Goal: Task Accomplishment & Management: Manage account settings

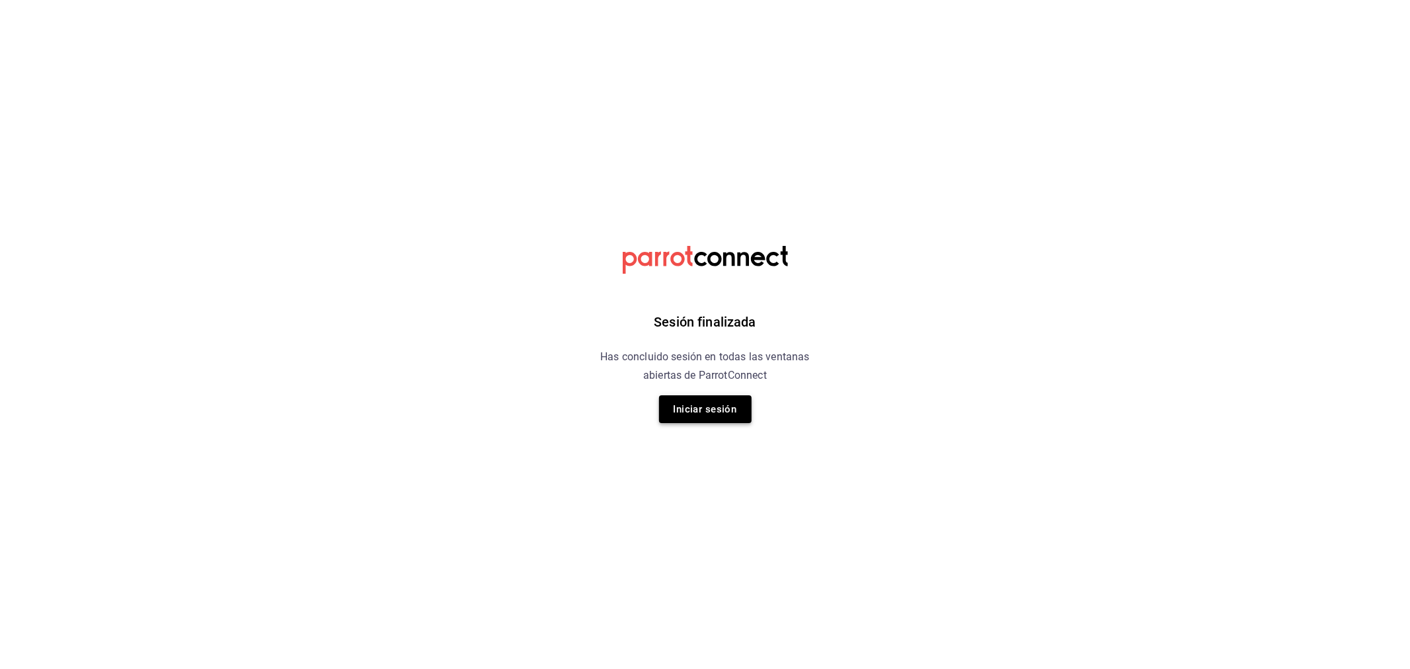
click at [719, 414] on button "Iniciar sesión" at bounding box center [705, 409] width 93 height 28
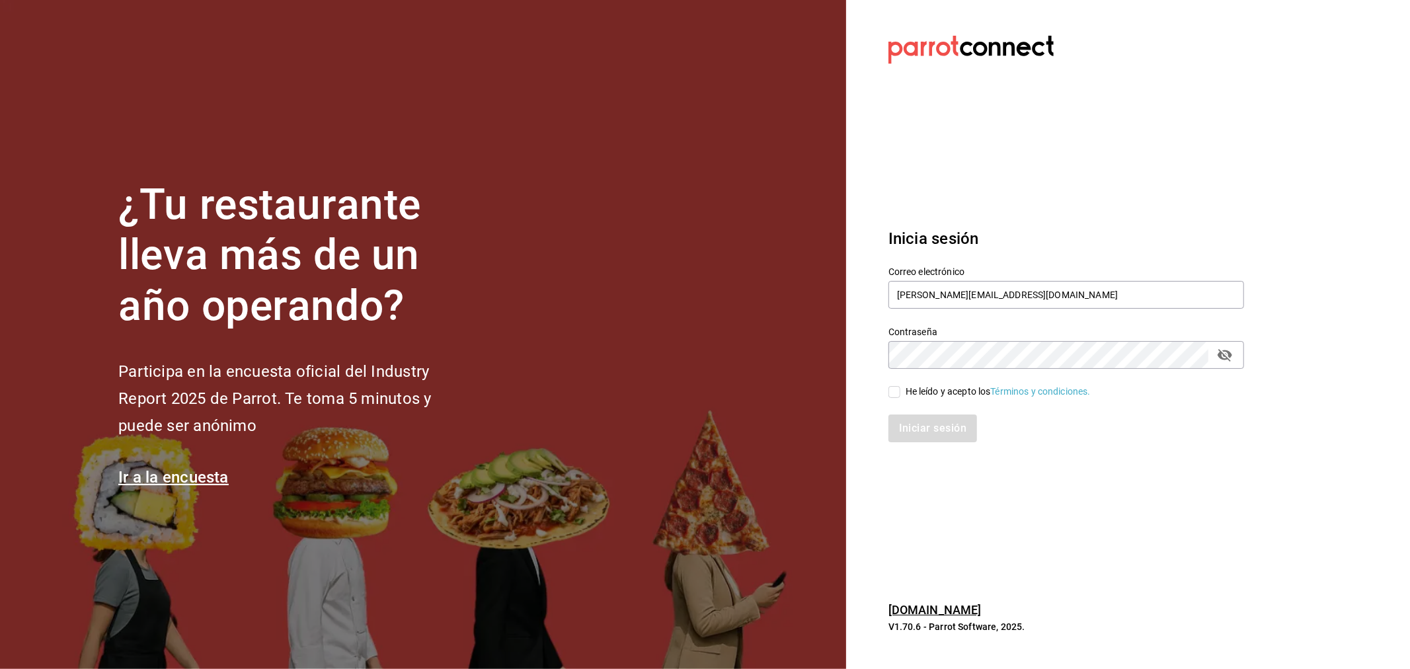
drag, startPoint x: 908, startPoint y: 390, endPoint x: 919, endPoint y: 402, distance: 16.4
click at [908, 390] on div "He leído y acepto los Términos y condiciones." at bounding box center [998, 392] width 185 height 14
click at [900, 390] on input "He leído y acepto los Términos y condiciones." at bounding box center [894, 392] width 12 height 12
checkbox input "true"
click at [954, 436] on button "Iniciar sesión" at bounding box center [933, 428] width 90 height 28
